Goal: Transaction & Acquisition: Purchase product/service

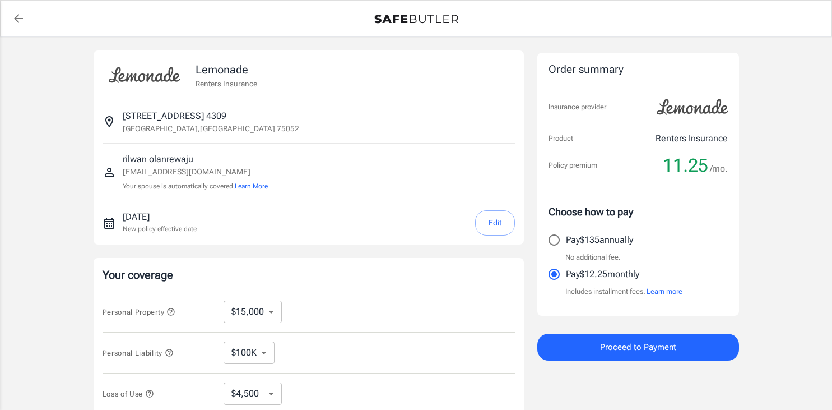
select select "15000"
select select "500"
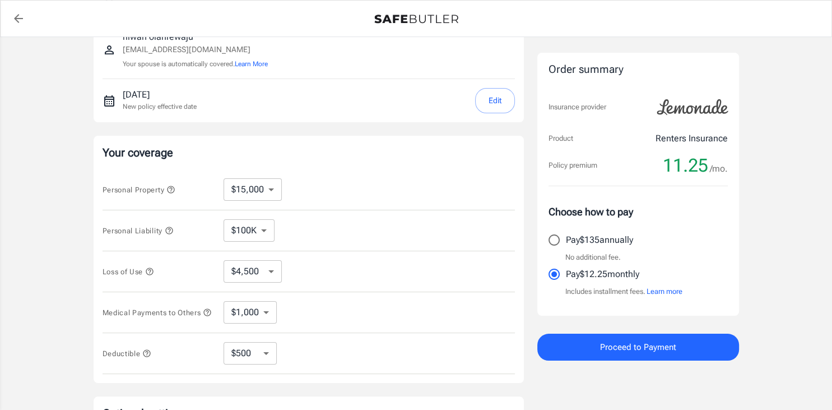
scroll to position [119, 0]
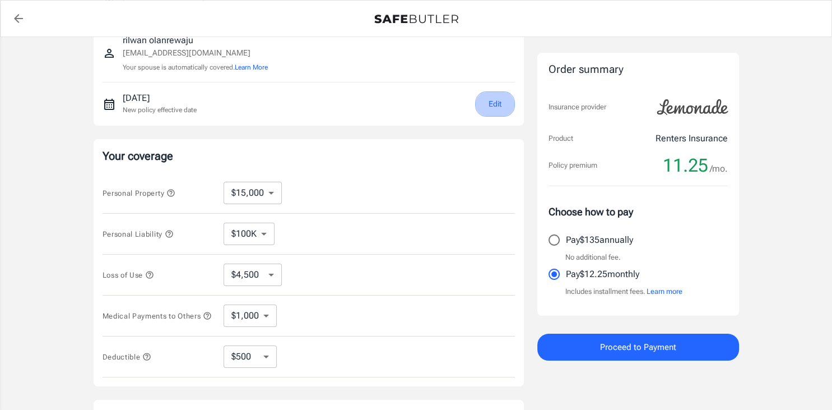
click at [493, 113] on button "Edit" at bounding box center [495, 103] width 40 height 25
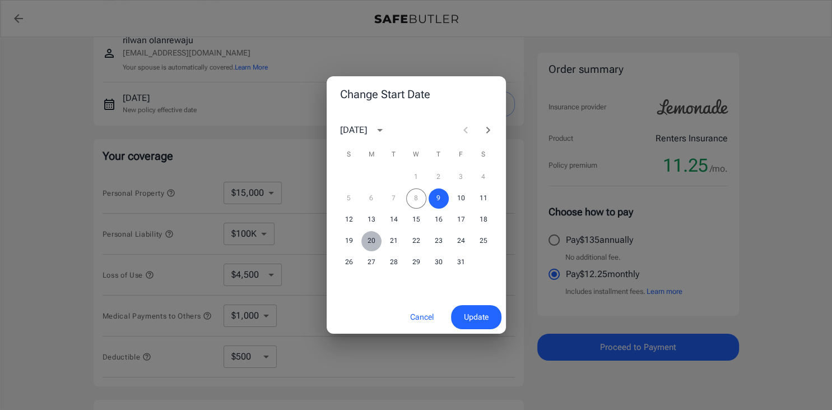
click at [375, 239] on button "20" at bounding box center [371, 241] width 20 height 20
click at [464, 312] on span "Update" at bounding box center [476, 317] width 25 height 14
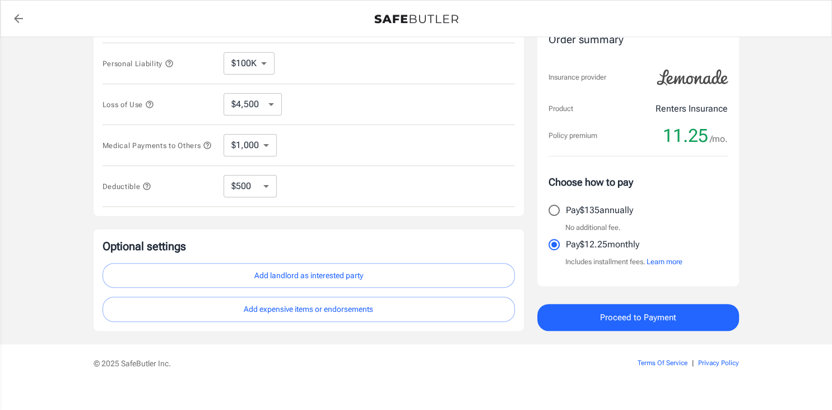
scroll to position [301, 0]
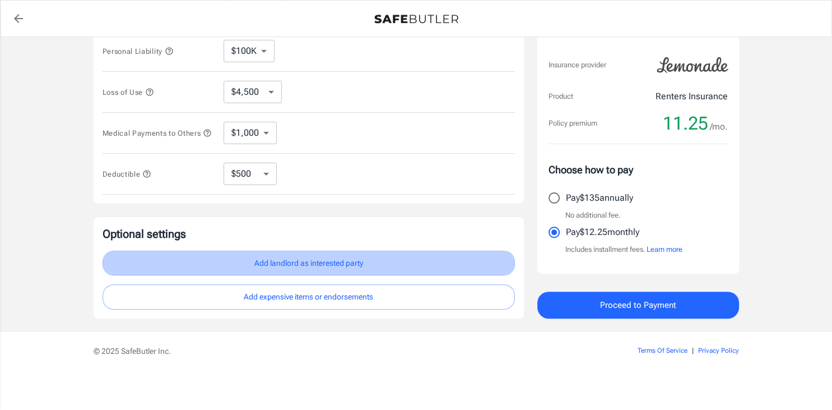
click at [344, 260] on button "Add landlord as interested party" at bounding box center [309, 262] width 412 height 25
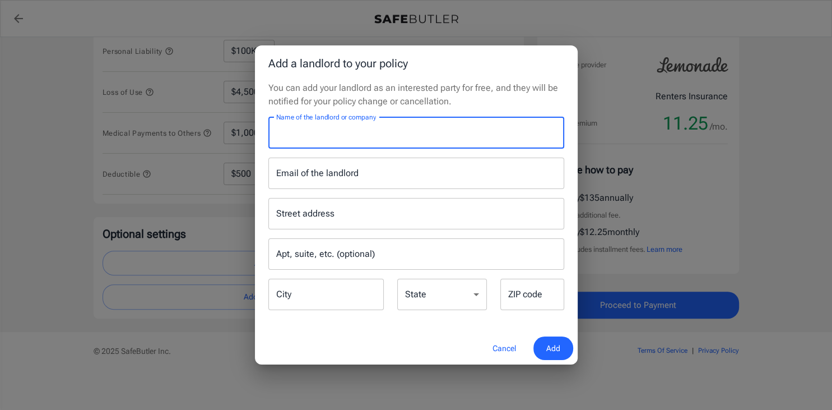
click at [378, 138] on input "Name of the landlord or company" at bounding box center [416, 132] width 296 height 31
type input "[PERSON_NAME]-RPM Living"
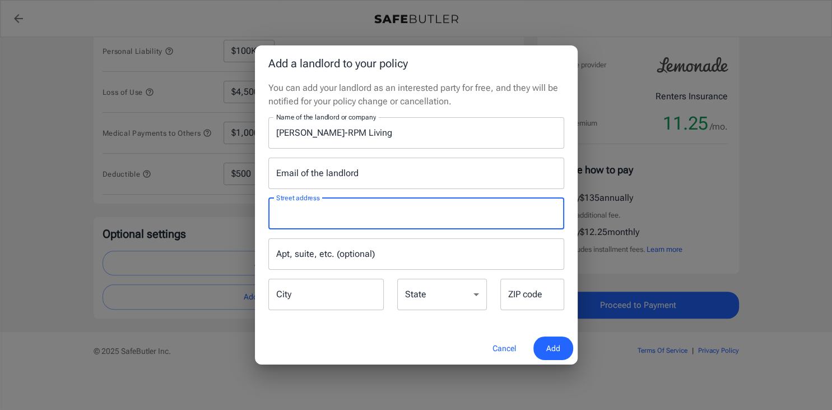
click at [316, 220] on input "Street address" at bounding box center [416, 213] width 286 height 21
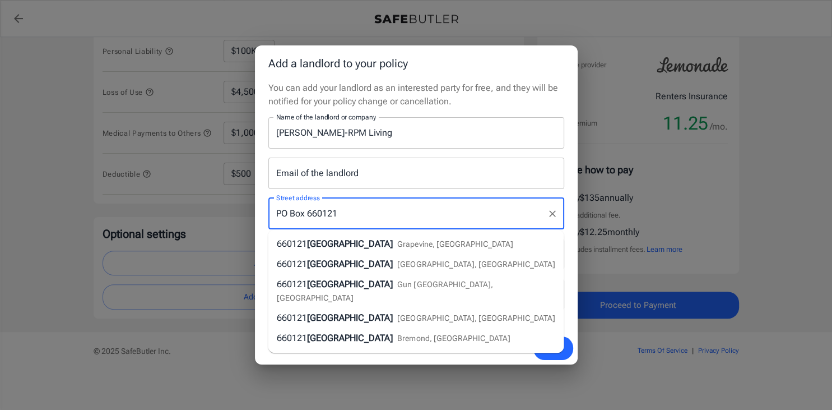
type input "PO Box 660121"
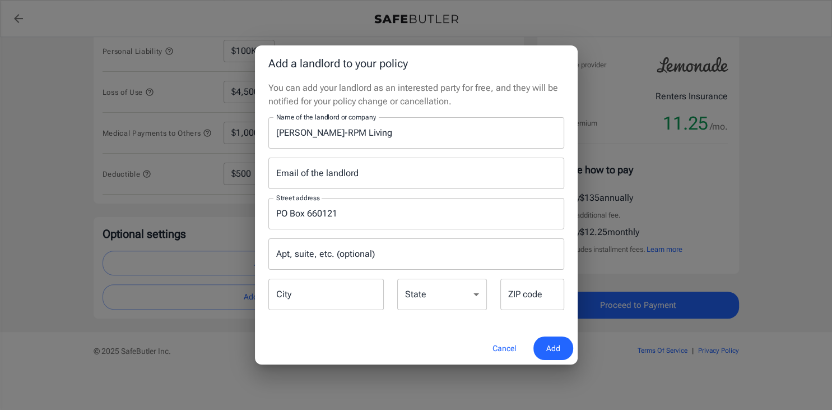
click at [659, 275] on div "Add a landlord to your policy You can add your landlord as an interested party …" at bounding box center [416, 205] width 832 height 410
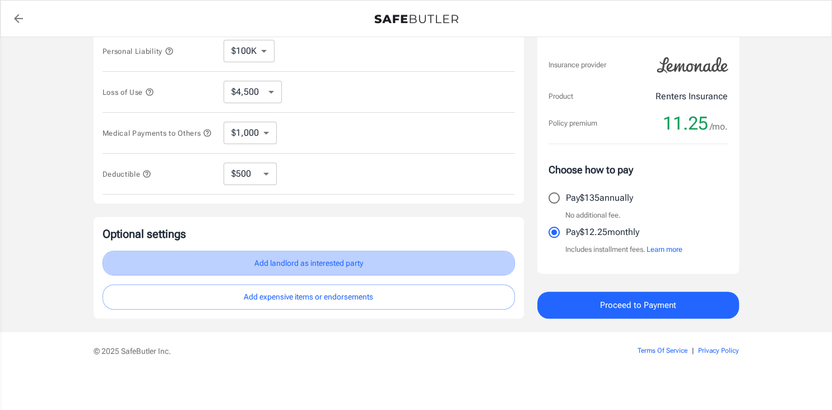
click at [401, 267] on button "Add landlord as interested party" at bounding box center [309, 262] width 412 height 25
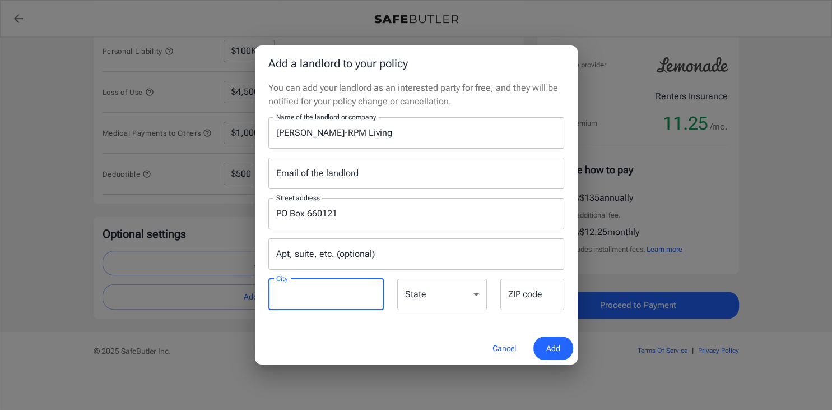
click at [328, 295] on input "City" at bounding box center [325, 293] width 115 height 31
type input "dallas"
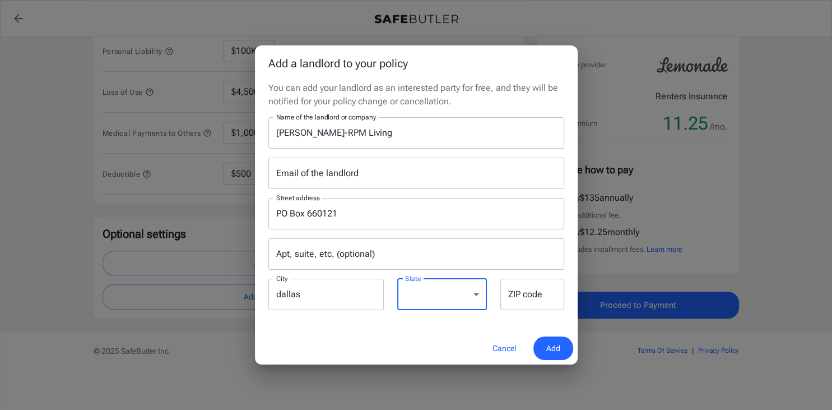
click at [397, 278] on select "[US_STATE] [US_STATE] [US_STATE] [US_STATE] [US_STATE] [US_STATE] [US_STATE] [U…" at bounding box center [442, 293] width 90 height 31
select select "[GEOGRAPHIC_DATA]"
click option "[US_STATE]" at bounding box center [0, 0] width 0 height 0
click at [533, 313] on div "You can add your landlord as an interested party for free, and they will be not…" at bounding box center [416, 206] width 323 height 250
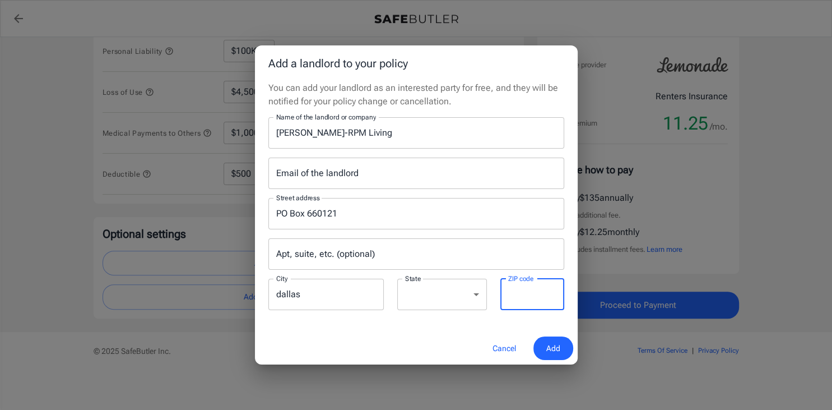
click at [529, 286] on input "ZIP code" at bounding box center [532, 293] width 64 height 31
type input "75266"
click at [546, 348] on button "Add" at bounding box center [553, 348] width 40 height 24
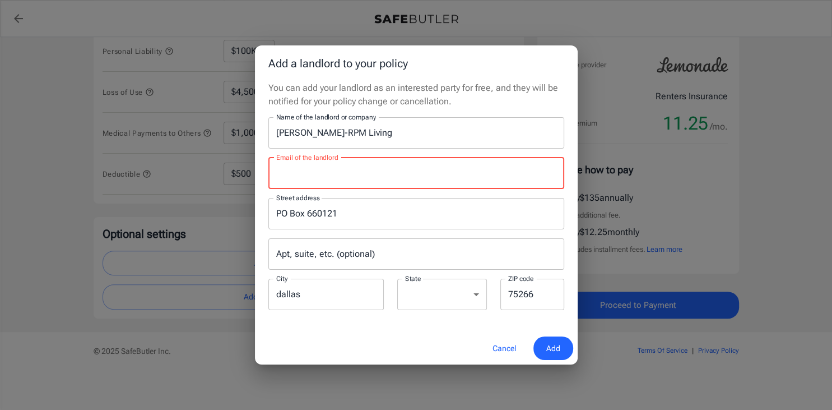
click at [334, 172] on input "Email of the landlord" at bounding box center [416, 172] width 296 height 31
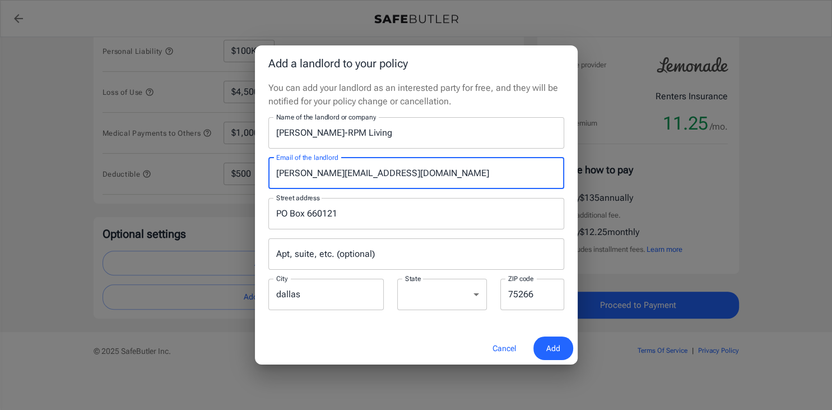
type input "[PERSON_NAME][EMAIL_ADDRESS][DOMAIN_NAME]"
click at [550, 348] on span "Add" at bounding box center [553, 348] width 14 height 14
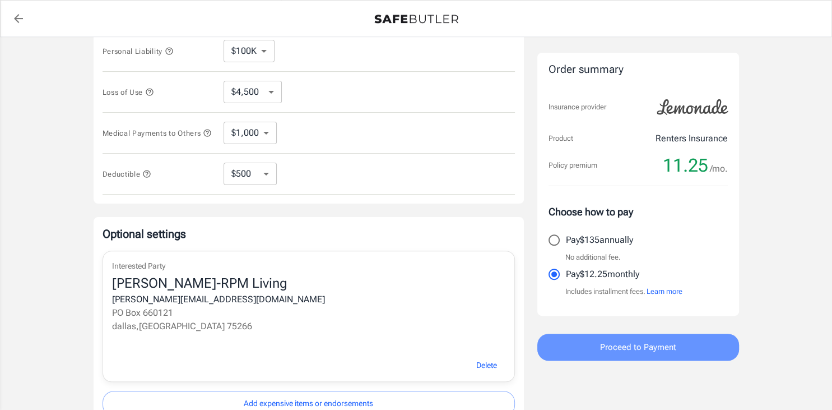
click at [656, 353] on span "Proceed to Payment" at bounding box center [638, 347] width 76 height 15
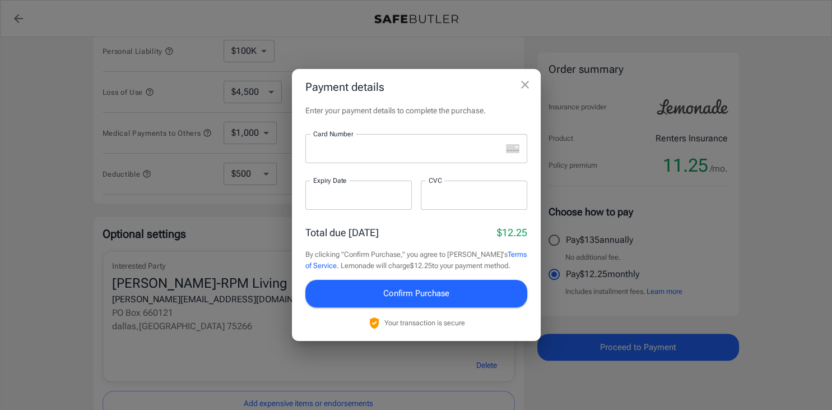
click at [446, 156] on div at bounding box center [403, 148] width 196 height 29
click at [394, 188] on div at bounding box center [358, 194] width 106 height 29
click at [458, 189] on div at bounding box center [474, 194] width 106 height 29
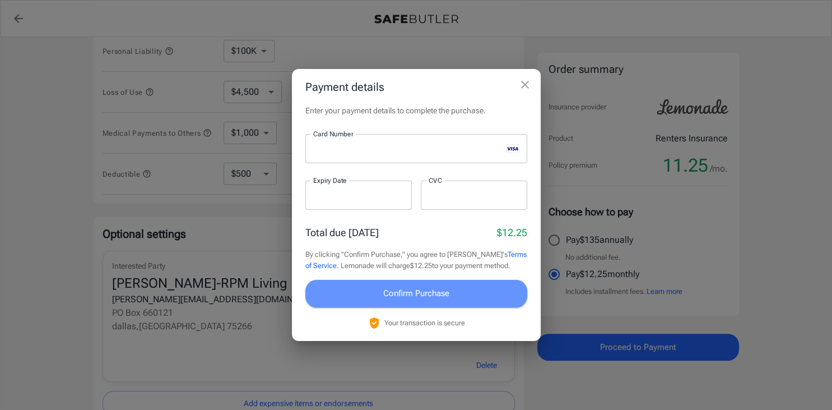
click at [433, 292] on span "Confirm Purchase" at bounding box center [416, 293] width 66 height 15
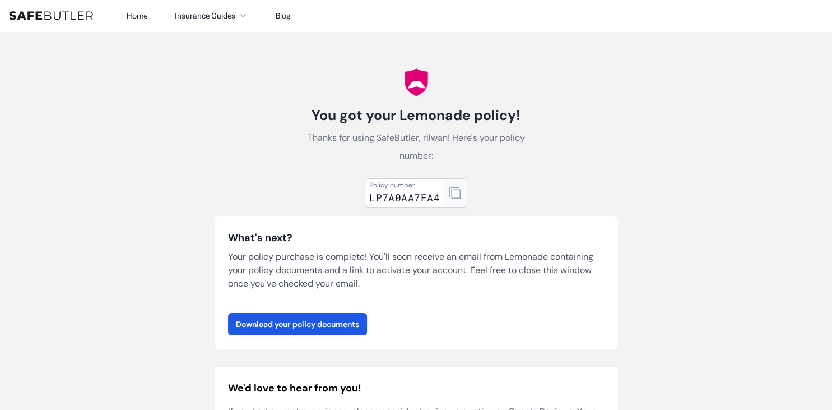
click at [450, 195] on icon "button" at bounding box center [454, 192] width 11 height 11
click at [304, 330] on link "Download your policy documents" at bounding box center [297, 324] width 139 height 22
